Goal: Find specific page/section: Find specific page/section

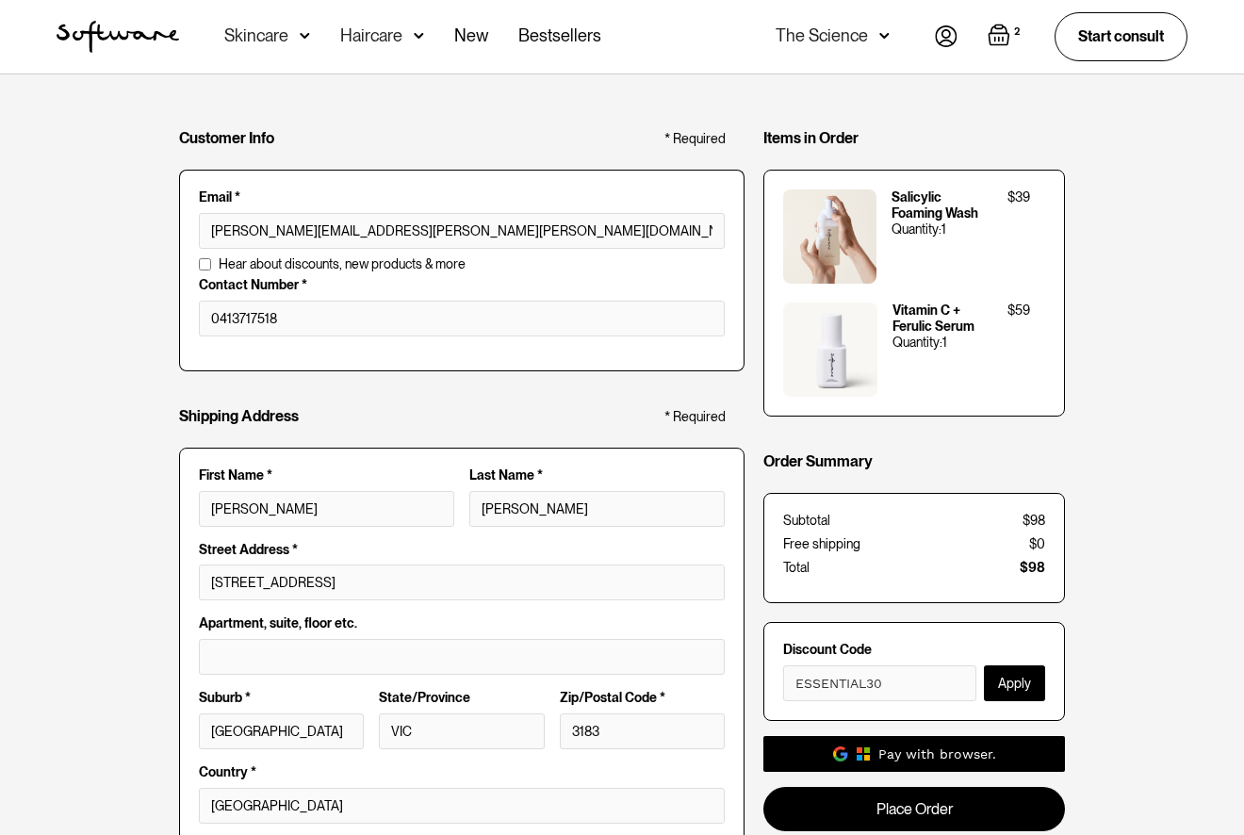
click at [136, 37] on img "home" at bounding box center [118, 37] width 122 height 32
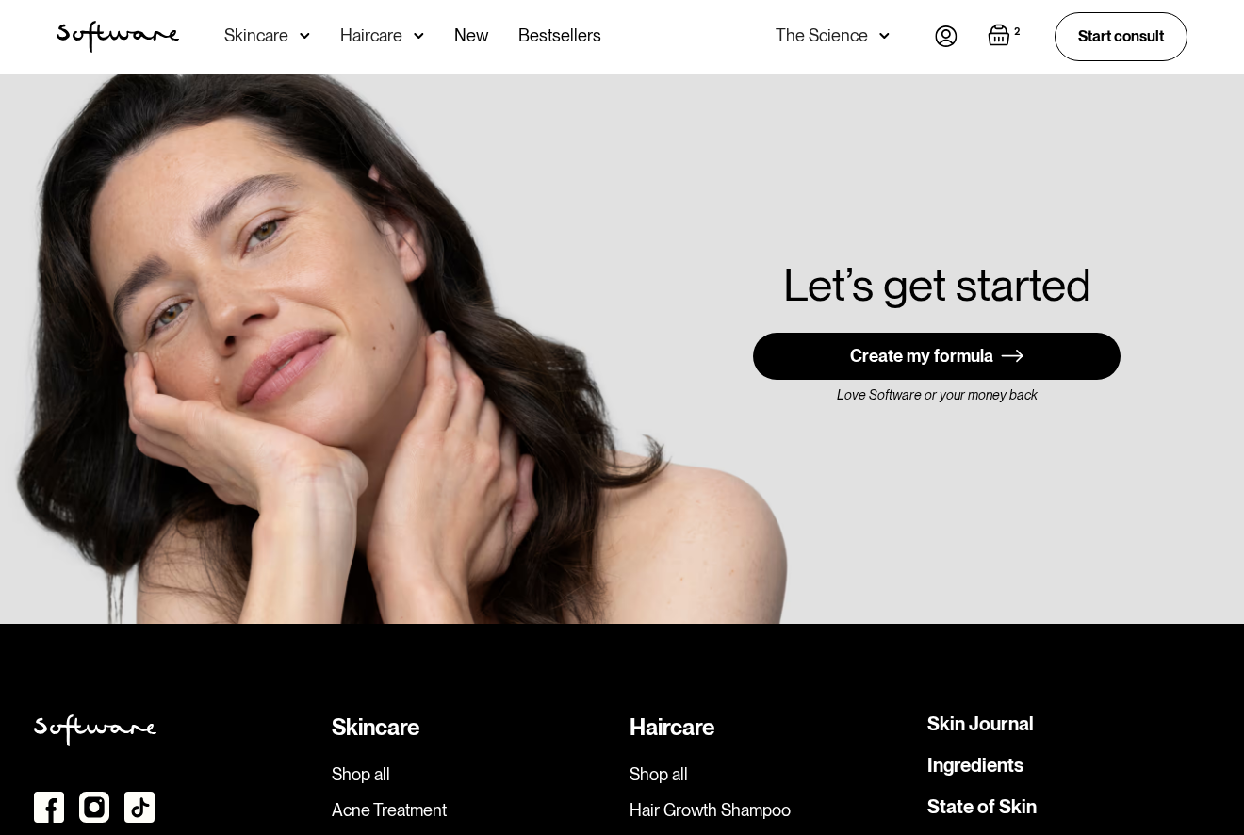
scroll to position [5357, 0]
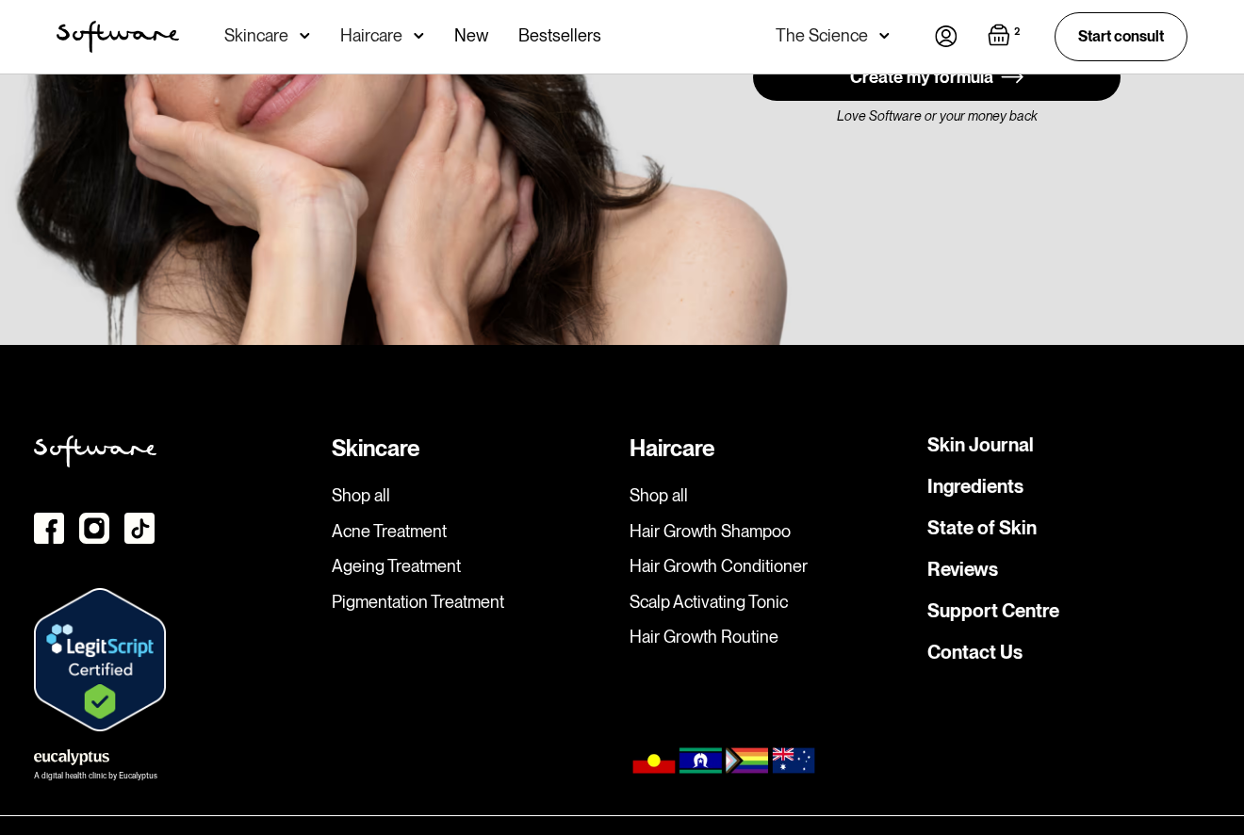
click at [976, 643] on link "Contact Us" at bounding box center [974, 652] width 95 height 19
